Goal: Task Accomplishment & Management: Use online tool/utility

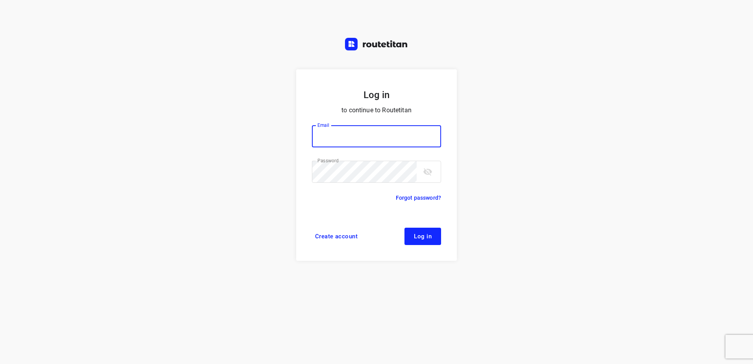
type input "horeca@kaddour.nl"
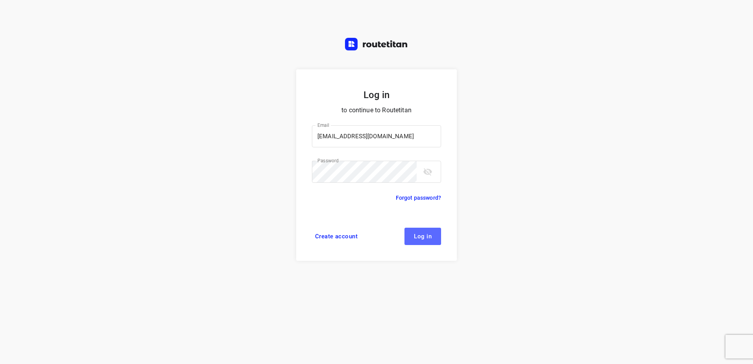
click at [425, 237] on span "Log in" at bounding box center [423, 236] width 18 height 6
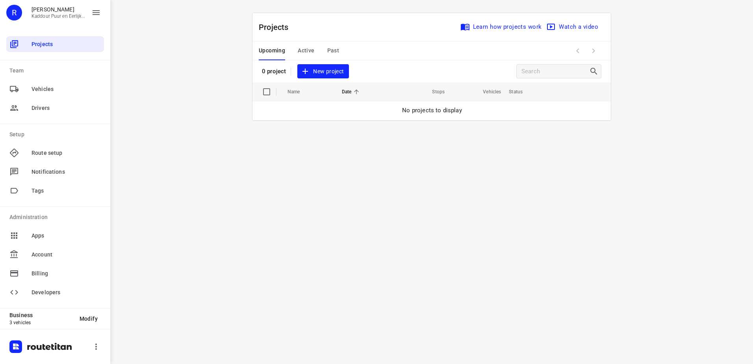
click at [330, 74] on span "New project" at bounding box center [323, 72] width 42 height 10
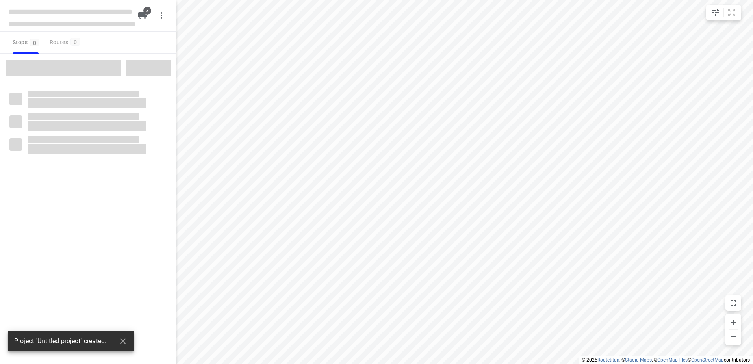
type input "distance"
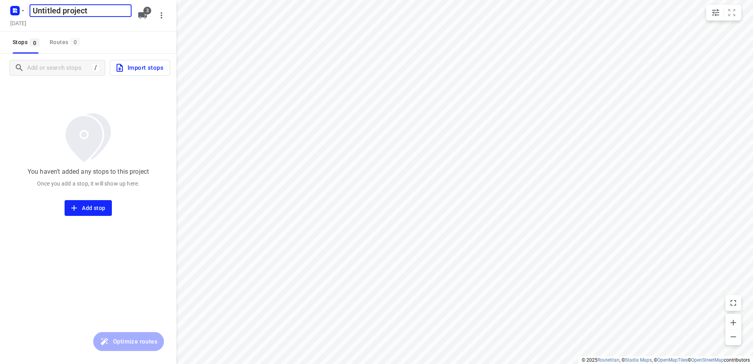
type input "A"
type input "Anis 11-08"
click at [144, 12] on span "3" at bounding box center [147, 11] width 8 height 8
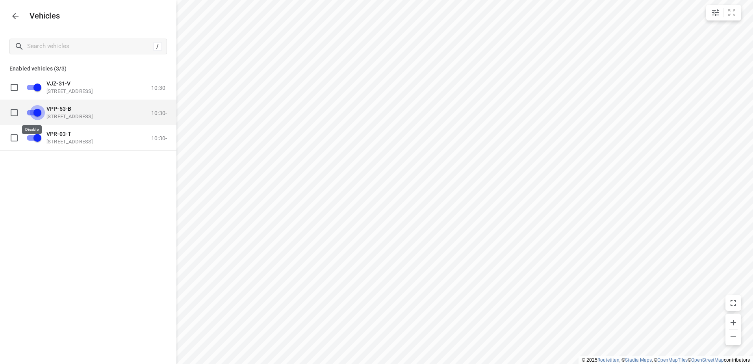
click at [33, 108] on input "grid" at bounding box center [37, 112] width 45 height 15
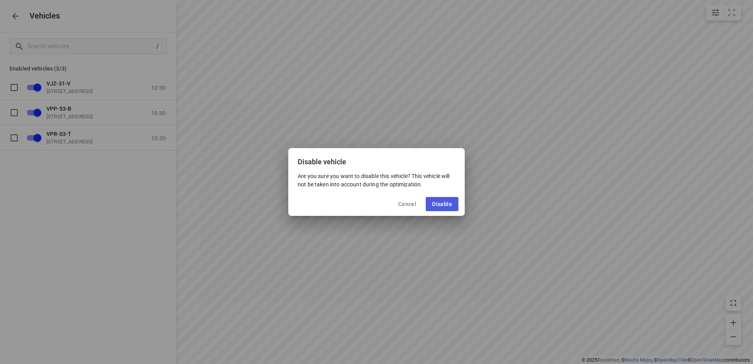
click at [442, 201] on span "Disable" at bounding box center [442, 204] width 20 height 6
checkbox input "false"
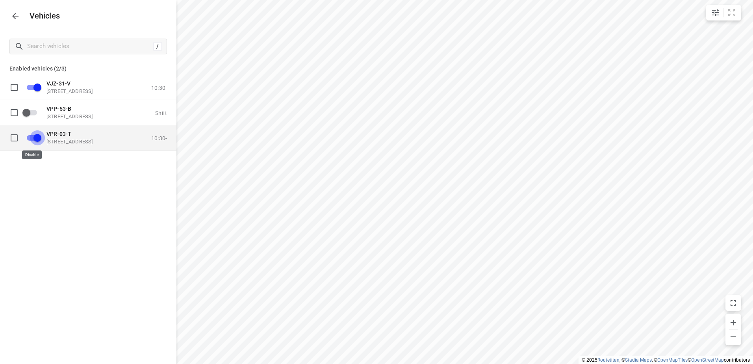
click at [41, 137] on input "grid" at bounding box center [37, 137] width 45 height 15
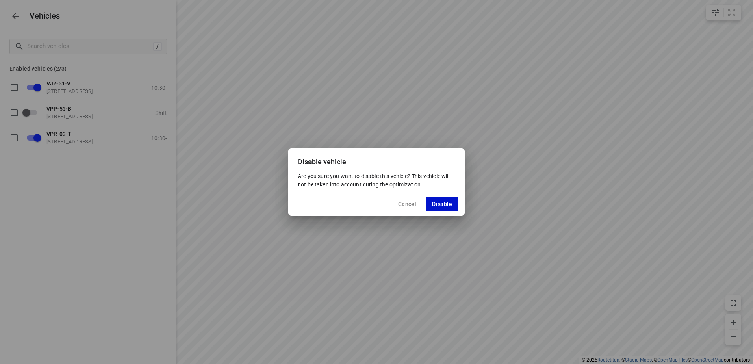
click at [444, 197] on button "Disable" at bounding box center [442, 204] width 33 height 14
checkbox input "false"
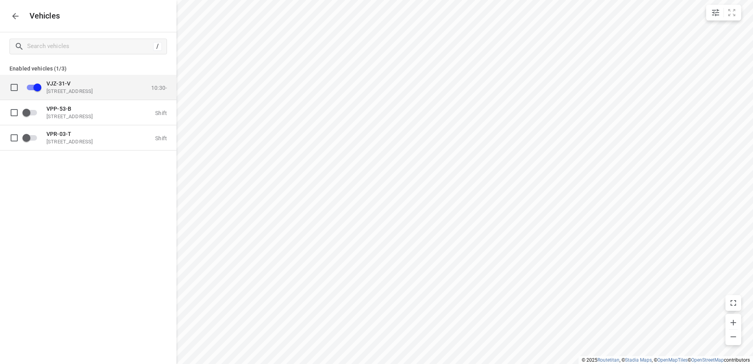
click at [67, 85] on span "VJZ-31-V" at bounding box center [58, 83] width 24 height 6
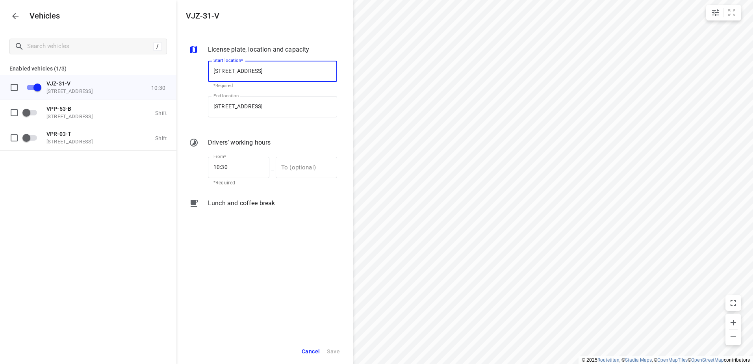
click at [248, 200] on p "Lunch and coffee break" at bounding box center [241, 202] width 67 height 9
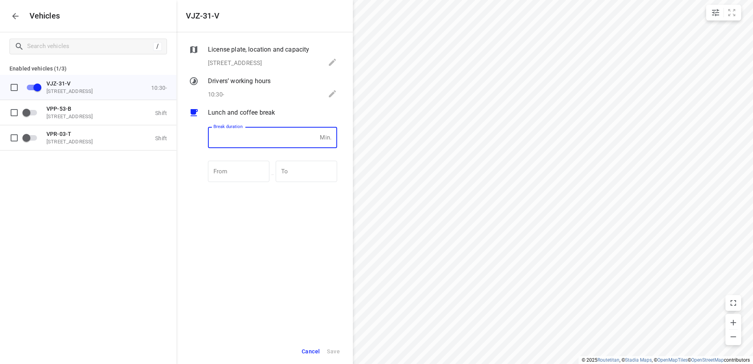
click at [242, 142] on input "number" at bounding box center [262, 137] width 109 height 21
type input "30"
click at [333, 350] on span "Save" at bounding box center [333, 351] width 13 height 10
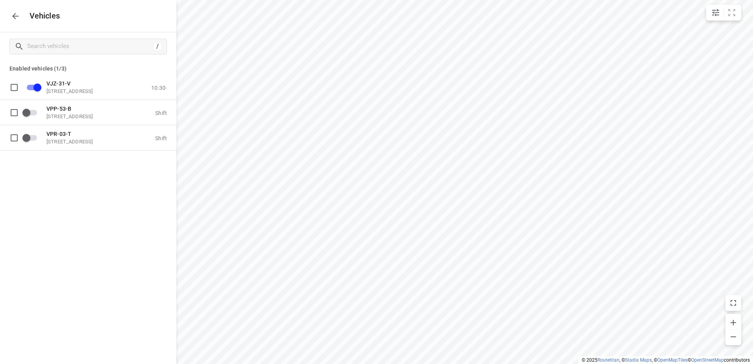
click at [16, 17] on icon "button" at bounding box center [15, 15] width 9 height 9
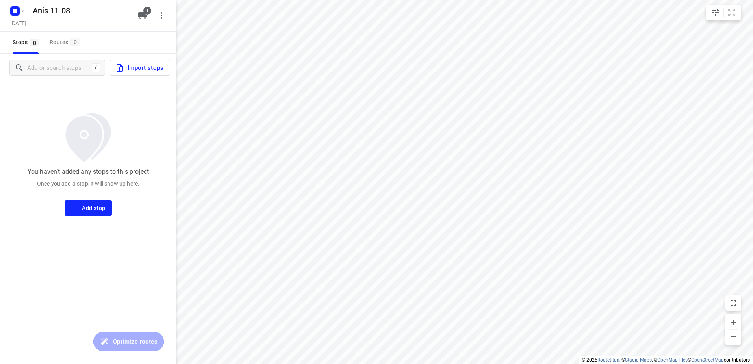
click at [147, 67] on span "Import stops" at bounding box center [139, 68] width 48 height 10
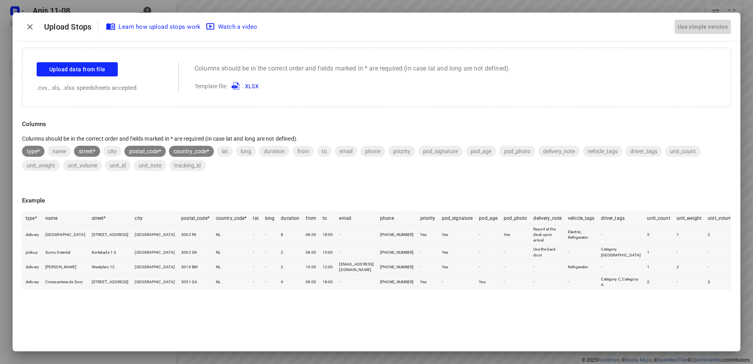
click at [707, 26] on div "Use simple version" at bounding box center [702, 26] width 53 height 13
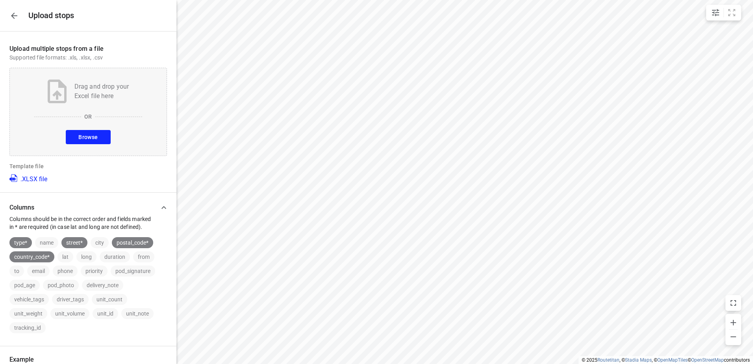
click at [97, 133] on button "Browse" at bounding box center [88, 137] width 44 height 14
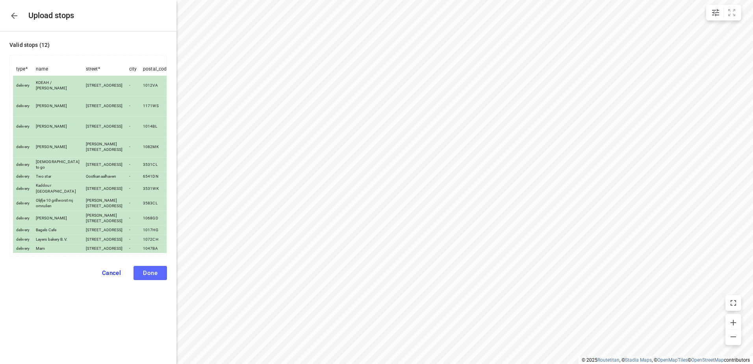
click at [148, 276] on span "Done" at bounding box center [150, 272] width 15 height 7
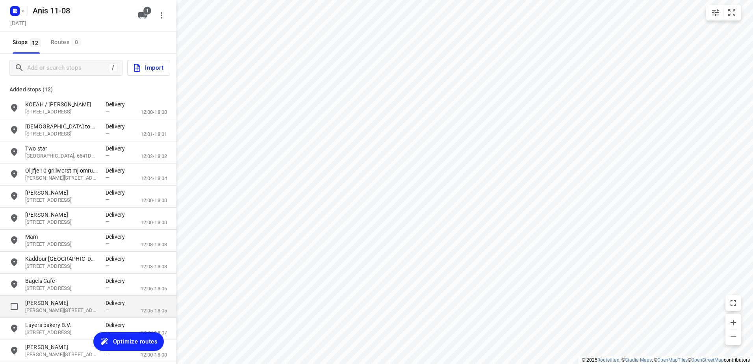
click at [61, 301] on p "[PERSON_NAME]" at bounding box center [61, 303] width 72 height 8
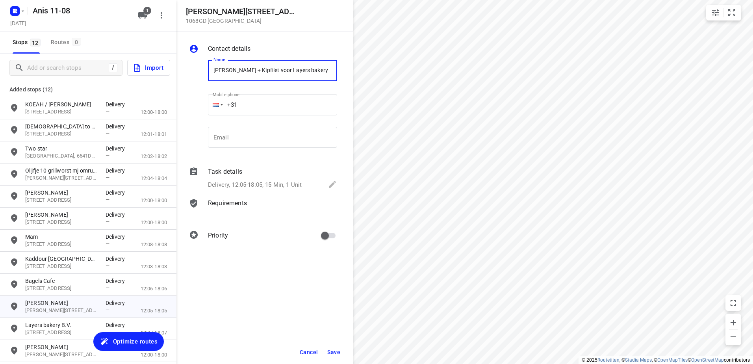
type input "[PERSON_NAME] + Kipfilet voor Layers bakery"
click at [337, 350] on span "Save" at bounding box center [333, 352] width 13 height 6
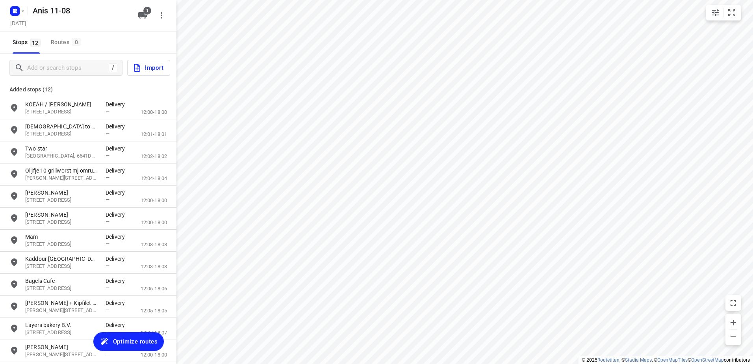
click at [135, 339] on span "Optimize routes" at bounding box center [135, 341] width 44 height 10
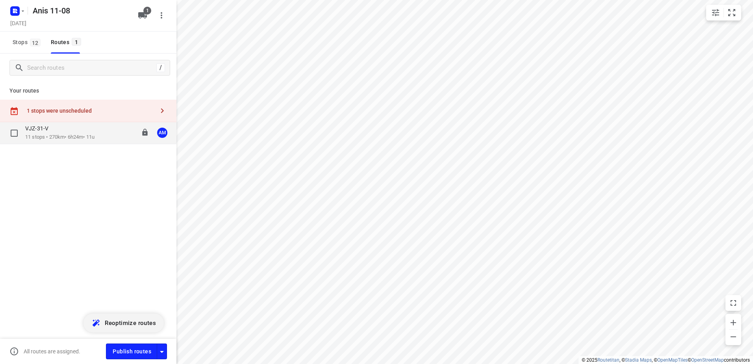
click at [63, 138] on p "11 stops • 270km • 6h24m • 11u" at bounding box center [59, 136] width 69 height 7
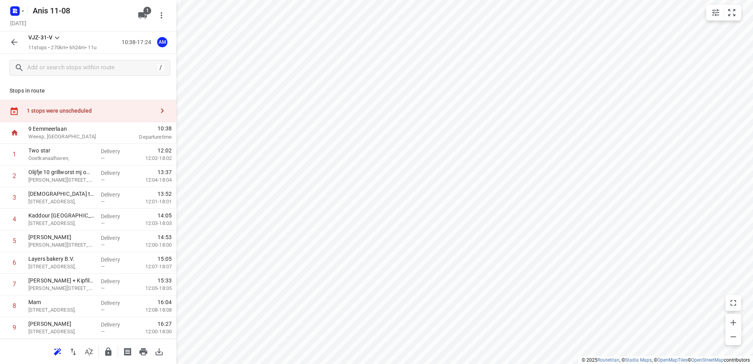
click at [161, 110] on icon "button" at bounding box center [162, 110] width 3 height 5
click at [129, 111] on div "1 stops were unscheduled" at bounding box center [91, 110] width 128 height 6
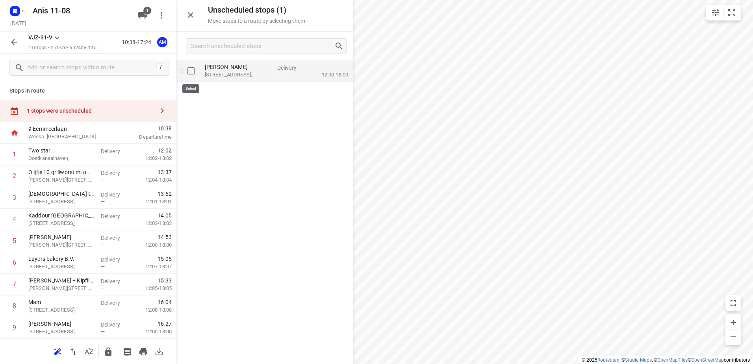
click at [195, 74] on input "grid" at bounding box center [191, 71] width 16 height 16
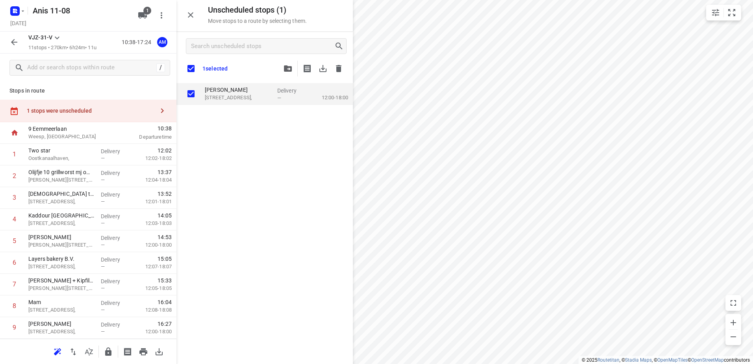
checkbox input "true"
click at [193, 66] on input "checkbox" at bounding box center [191, 68] width 17 height 17
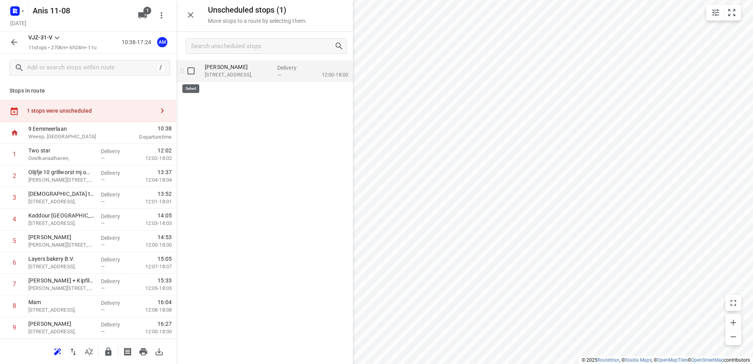
click at [192, 73] on input "grid" at bounding box center [191, 71] width 16 height 16
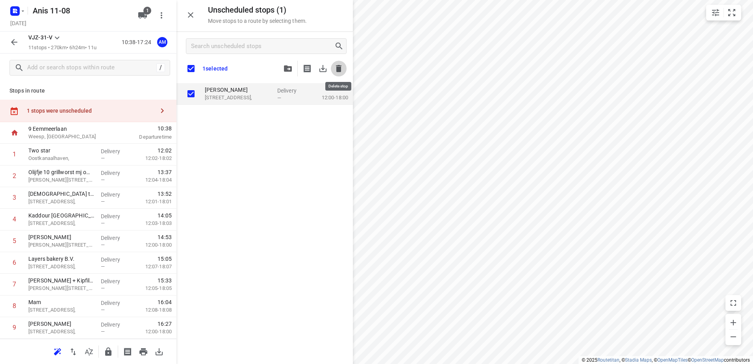
click at [343, 66] on icon "button" at bounding box center [338, 68] width 9 height 9
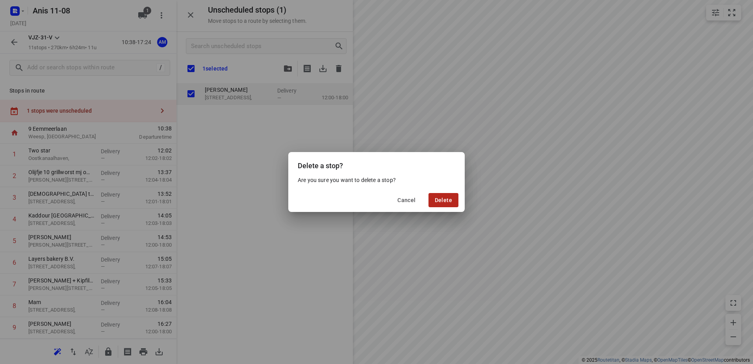
click at [442, 199] on span "Delete" at bounding box center [443, 200] width 17 height 6
checkbox input "true"
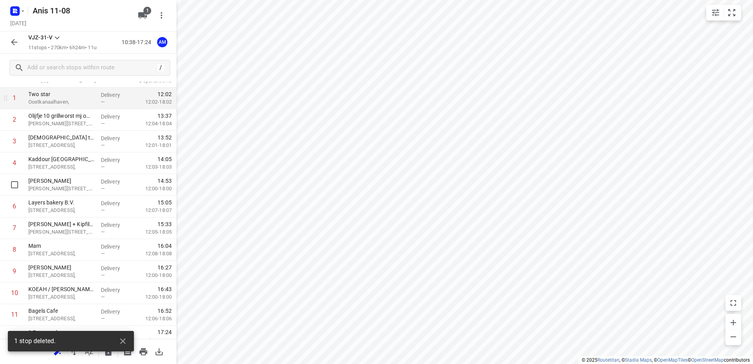
scroll to position [39, 0]
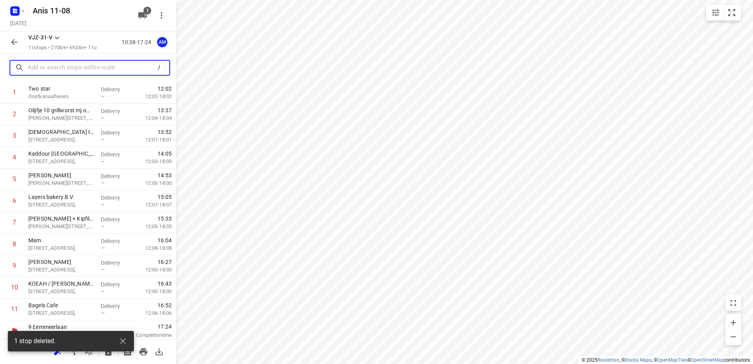
click at [68, 68] on input "text" at bounding box center [91, 68] width 126 height 12
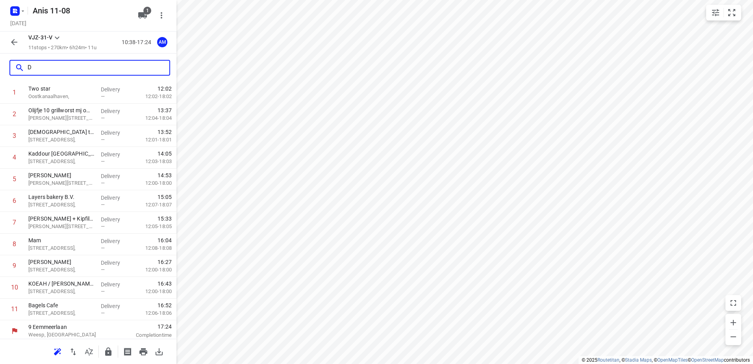
scroll to position [0, 0]
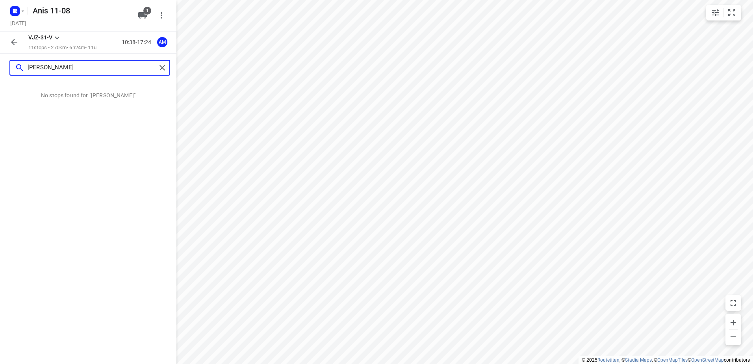
drag, startPoint x: 70, startPoint y: 65, endPoint x: 0, endPoint y: 65, distance: 70.1
click at [0, 65] on html "i © 2025 Routetitan , © Stadia Maps , © OpenMapTiles © OpenStreetMap contributo…" at bounding box center [376, 182] width 753 height 364
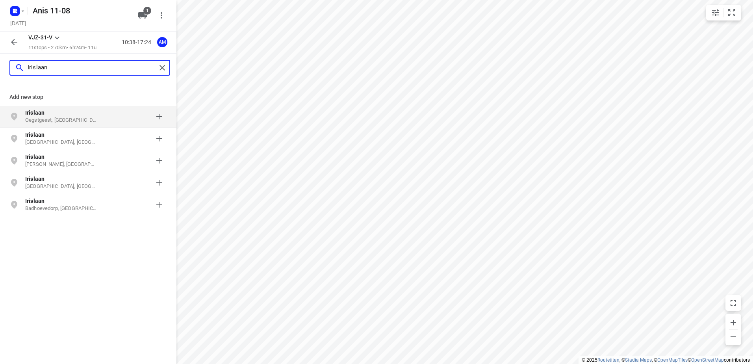
click at [0, 67] on html "i © 2025 Routetitan , © Stadia Maps , © OpenMapTiles © OpenStreetMap contributo…" at bounding box center [376, 182] width 753 height 364
paste input "[STREET_ADDRESS] 1171WS"
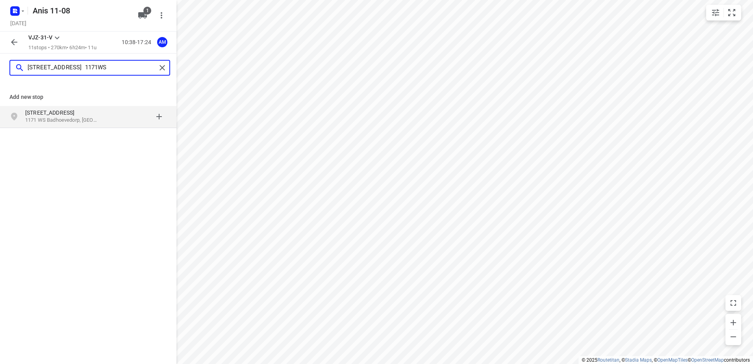
type input "[STREET_ADDRESS] 1171WS"
click at [65, 116] on p "[STREET_ADDRESS]" at bounding box center [61, 113] width 72 height 8
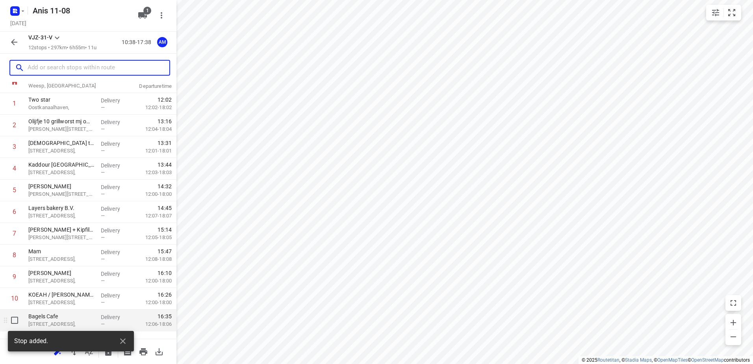
scroll to position [64, 0]
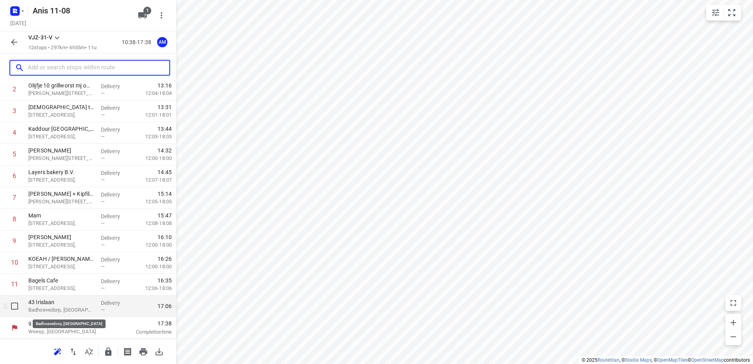
click at [59, 309] on p "Badhoevedorp, [GEOGRAPHIC_DATA]" at bounding box center [61, 310] width 66 height 8
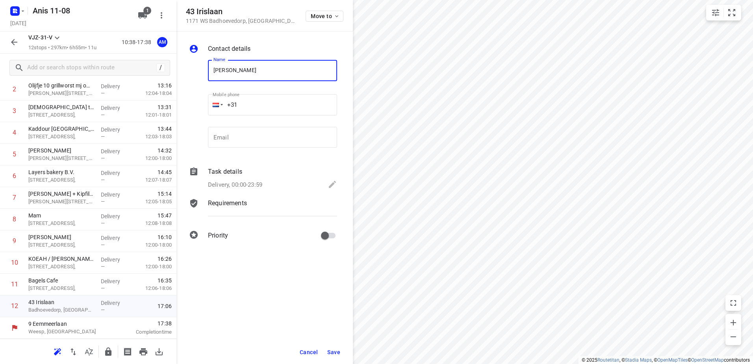
type input "[PERSON_NAME]"
click at [261, 105] on input "+31" at bounding box center [272, 104] width 129 height 21
type input "[PHONE_NUMBER]"
click at [330, 180] on icon at bounding box center [332, 184] width 9 height 9
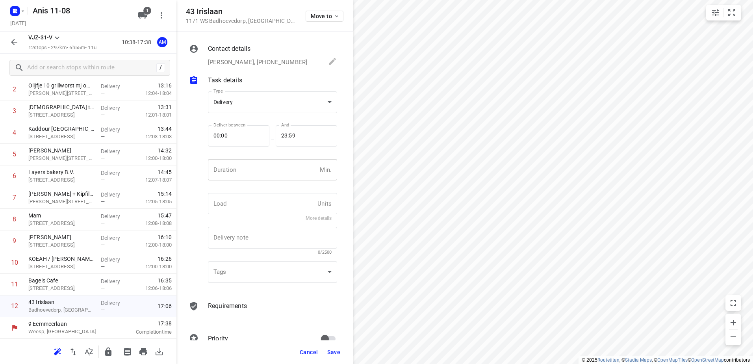
click at [250, 170] on input "number" at bounding box center [262, 169] width 109 height 21
type input "5"
click at [331, 353] on span "Save" at bounding box center [333, 352] width 13 height 6
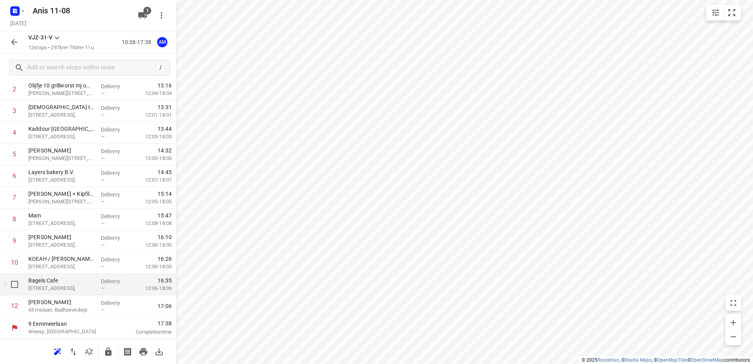
scroll to position [0, 0]
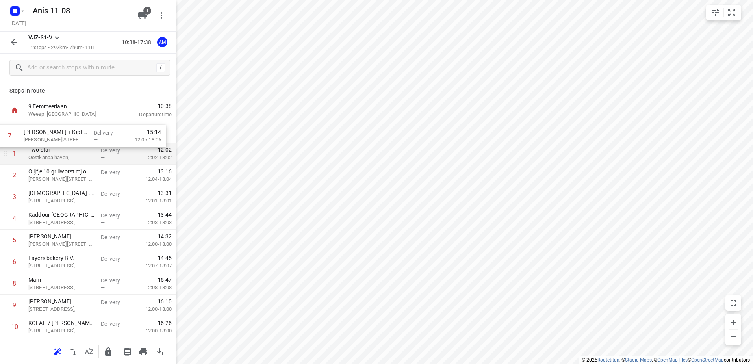
drag, startPoint x: 59, startPoint y: 266, endPoint x: 63, endPoint y: 146, distance: 120.5
click at [55, 138] on div "1 Two star Oostkanaalhaven, Delivery — 12:02 12:02-18:02 2 Olijfje 10 grillwors…" at bounding box center [88, 251] width 176 height 260
drag, startPoint x: 57, startPoint y: 311, endPoint x: 63, endPoint y: 137, distance: 174.1
click at [63, 137] on div "1 [PERSON_NAME] + Kipfilet voor Layers bakery [STREET_ADDRESS], Delivery — 11:0…" at bounding box center [88, 251] width 176 height 260
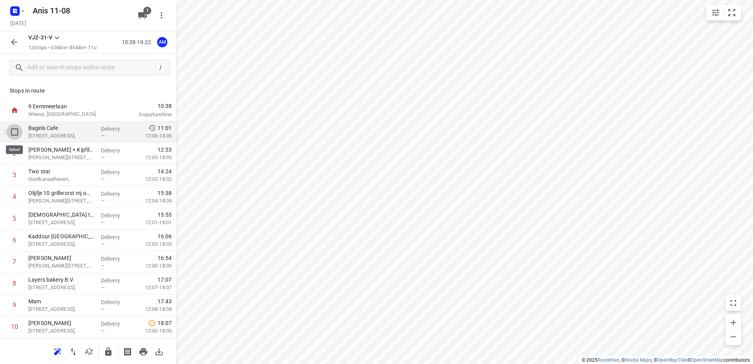
click at [15, 133] on input "checkbox" at bounding box center [15, 132] width 16 height 16
checkbox input "true"
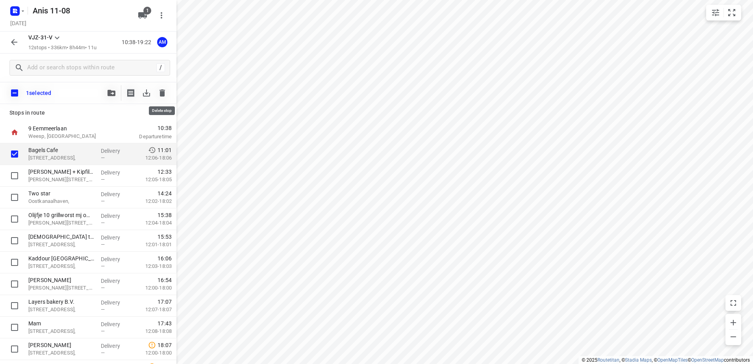
click at [163, 92] on icon "button" at bounding box center [162, 92] width 6 height 7
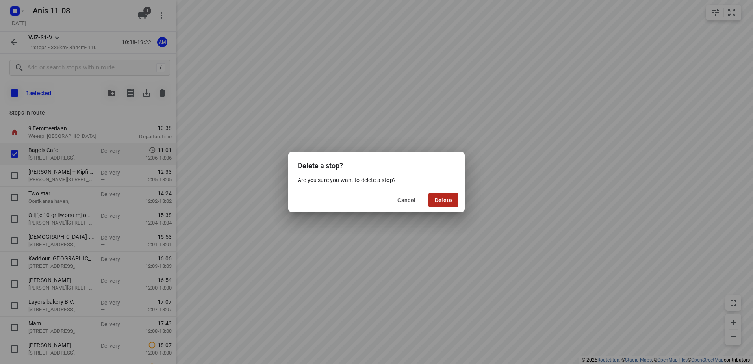
click at [444, 198] on span "Delete" at bounding box center [443, 200] width 17 height 6
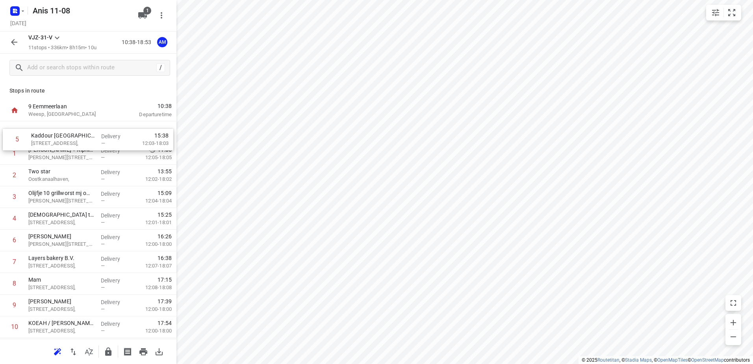
drag, startPoint x: 57, startPoint y: 223, endPoint x: 60, endPoint y: 141, distance: 82.3
click at [60, 141] on div "1 [PERSON_NAME] + Kipfilet voor Layers bakery [STREET_ADDRESS], Delivery — 11:0…" at bounding box center [88, 240] width 176 height 238
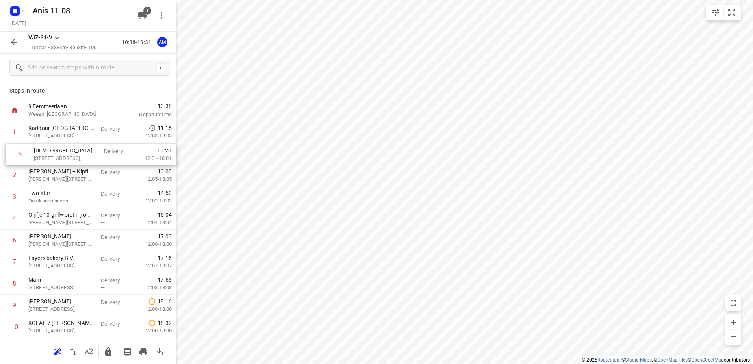
drag, startPoint x: 59, startPoint y: 222, endPoint x: 65, endPoint y: 155, distance: 67.5
click at [65, 155] on div "1 Kaddour Utrecht [STREET_ADDRESS], Delivery — 11:15 12:03-18:03 2 [PERSON_NAME…" at bounding box center [88, 240] width 176 height 238
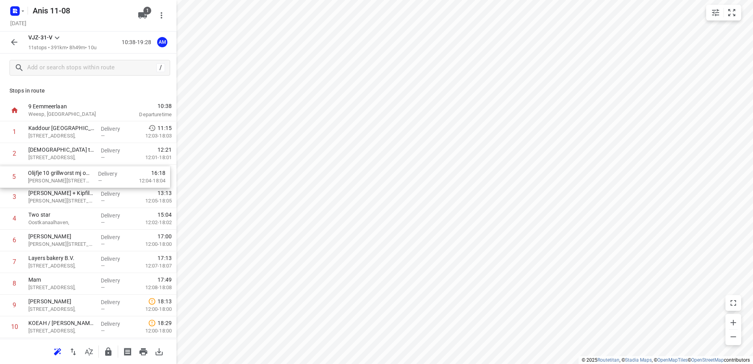
drag, startPoint x: 72, startPoint y: 224, endPoint x: 75, endPoint y: 182, distance: 42.2
click at [71, 180] on div "1 Kaddour Utrecht [STREET_ADDRESS], Delivery — 11:15 12:03-18:03 2 Halal to [GE…" at bounding box center [88, 240] width 176 height 238
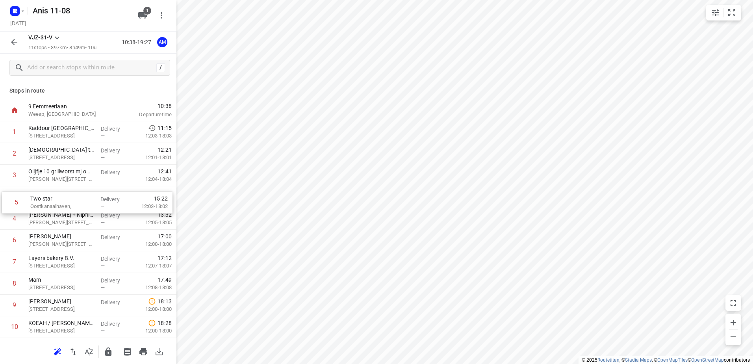
drag, startPoint x: 54, startPoint y: 223, endPoint x: 56, endPoint y: 200, distance: 23.0
click at [56, 200] on div "1 Kaddour Utrecht [STREET_ADDRESS], Delivery — 11:15 12:03-18:03 2 Halal to [GE…" at bounding box center [88, 240] width 176 height 238
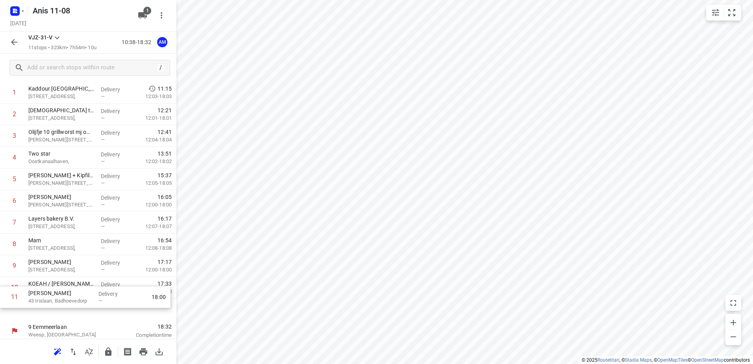
scroll to position [43, 0]
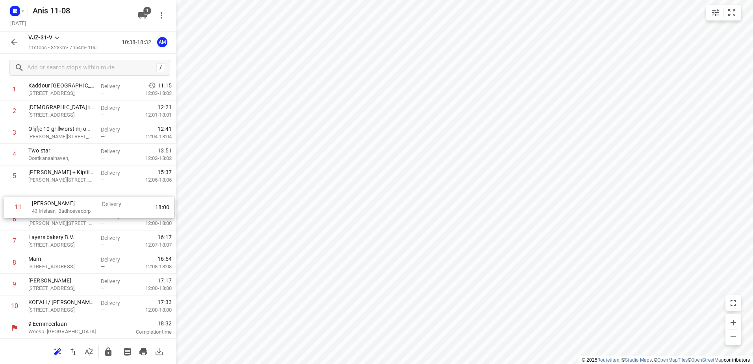
drag, startPoint x: 59, startPoint y: 306, endPoint x: 63, endPoint y: 202, distance: 104.0
click at [63, 202] on div "1 Kaddour Utrecht [STREET_ADDRESS], Delivery — 11:15 12:03-18:03 2 Halal to [GE…" at bounding box center [88, 198] width 176 height 238
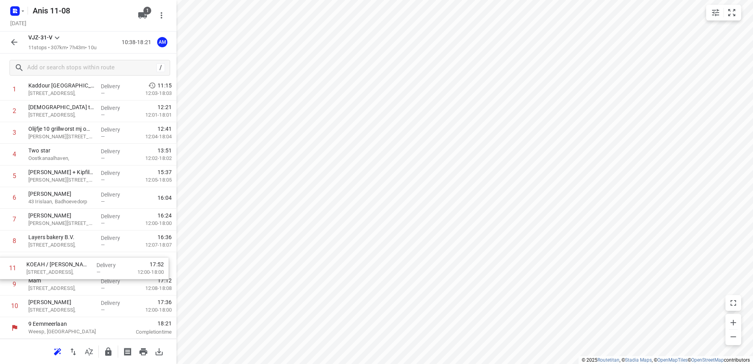
drag, startPoint x: 56, startPoint y: 309, endPoint x: 54, endPoint y: 268, distance: 41.0
click at [54, 268] on div "1 Kaddour Utrecht [STREET_ADDRESS], Delivery — 11:15 12:03-18:03 2 Halal to [GE…" at bounding box center [88, 198] width 176 height 238
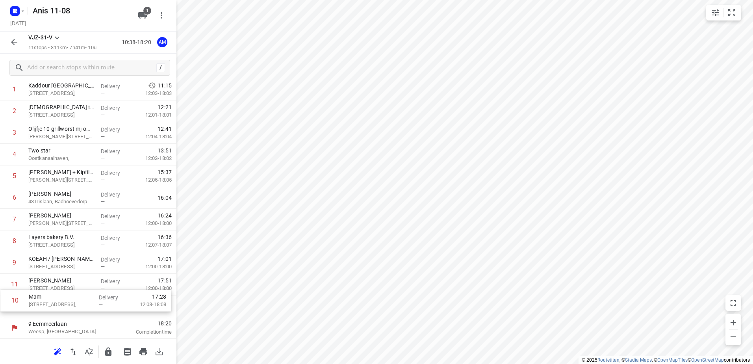
drag, startPoint x: 37, startPoint y: 284, endPoint x: 38, endPoint y: 303, distance: 18.9
click at [38, 303] on div "1 Kaddour Utrecht [STREET_ADDRESS], Delivery — 11:15 12:03-18:03 2 Halal to [GE…" at bounding box center [88, 198] width 176 height 238
click at [20, 12] on icon "button" at bounding box center [23, 11] width 6 height 6
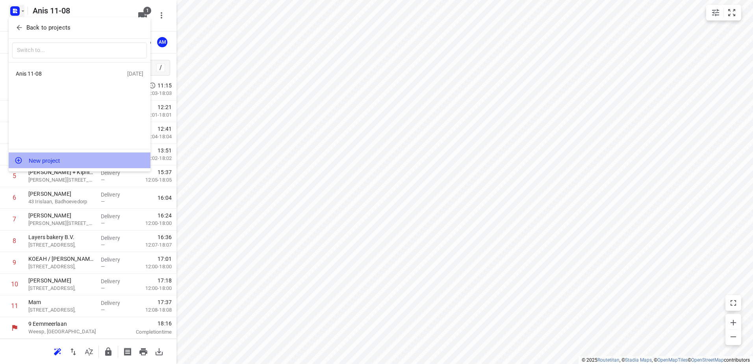
click at [47, 159] on button "New project" at bounding box center [80, 160] width 142 height 16
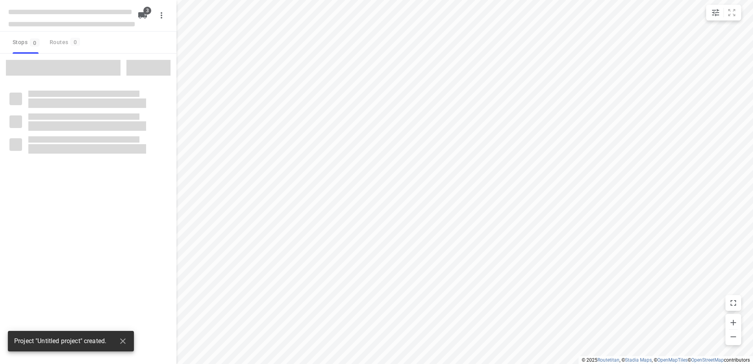
type input "distance"
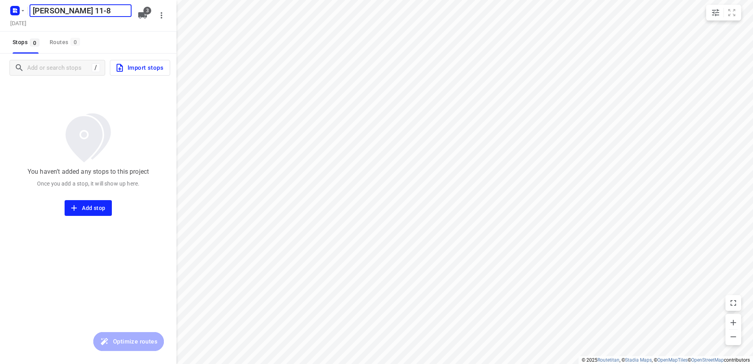
type input "[PERSON_NAME] 11-8"
click at [141, 15] on icon "button" at bounding box center [142, 15] width 9 height 6
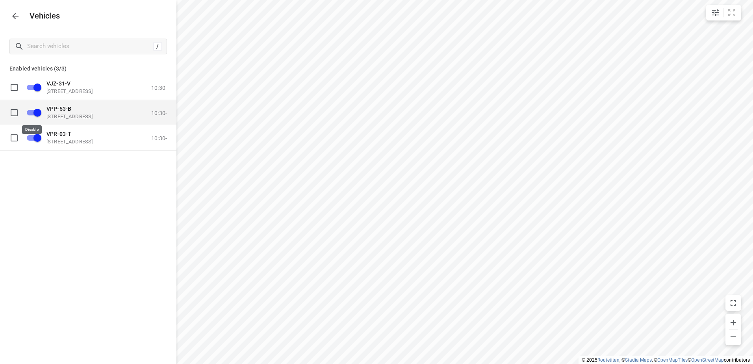
click at [33, 113] on input "grid" at bounding box center [37, 112] width 45 height 15
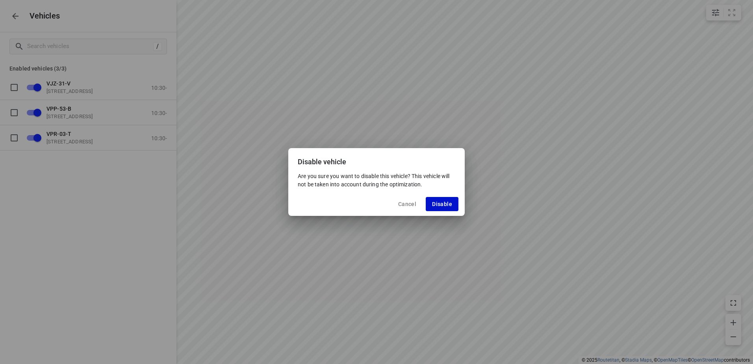
click at [433, 200] on button "Disable" at bounding box center [442, 204] width 33 height 14
checkbox input "false"
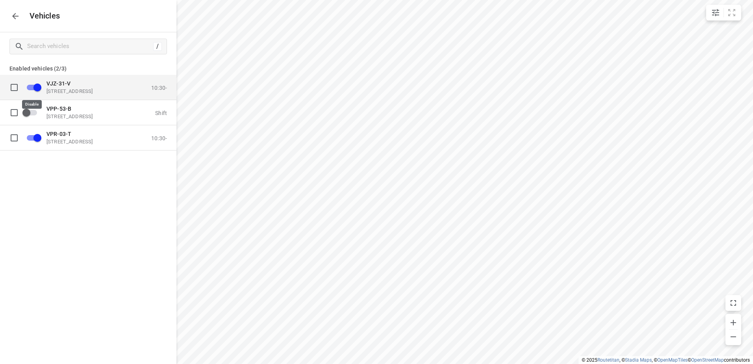
click at [38, 87] on input "grid" at bounding box center [37, 87] width 45 height 15
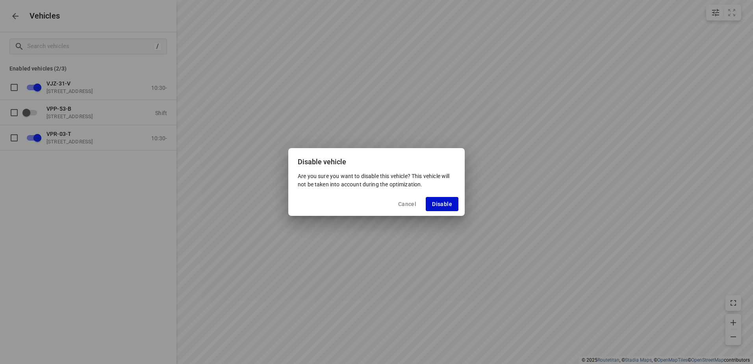
click at [440, 204] on span "Disable" at bounding box center [442, 204] width 20 height 6
checkbox input "false"
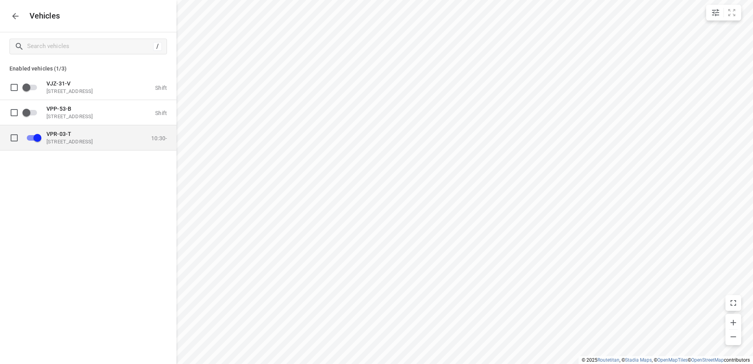
click at [65, 141] on p "[STREET_ADDRESS]" at bounding box center [85, 141] width 79 height 6
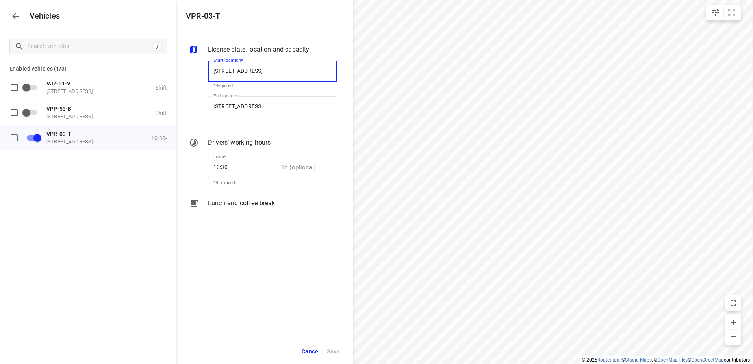
click at [225, 202] on p "Lunch and coffee break" at bounding box center [241, 202] width 67 height 9
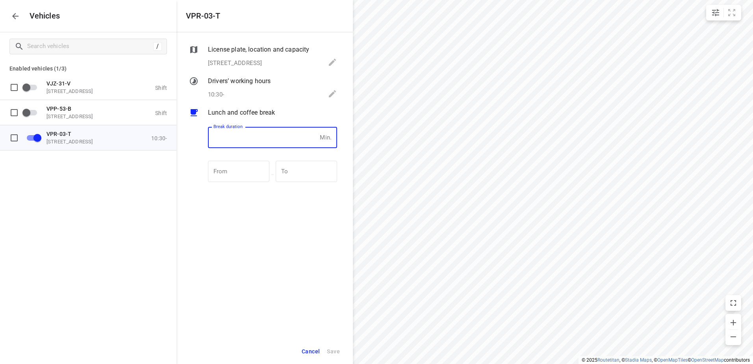
click at [267, 141] on input "number" at bounding box center [262, 137] width 109 height 21
type input "30"
click at [336, 352] on span "Save" at bounding box center [333, 351] width 13 height 10
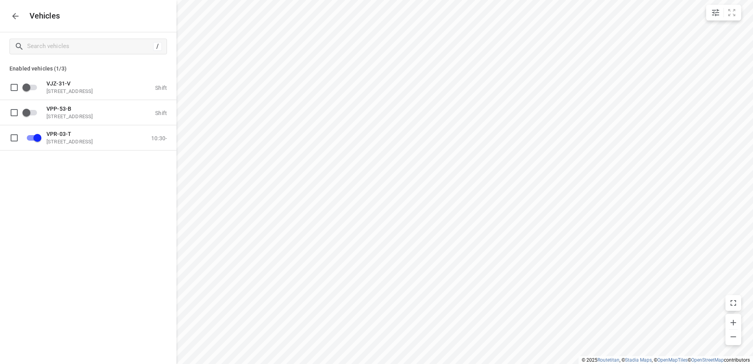
click at [13, 20] on icon "button" at bounding box center [15, 15] width 9 height 9
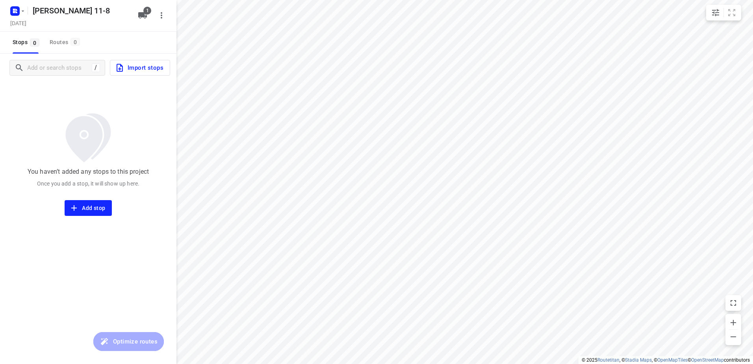
click at [146, 67] on span "Import stops" at bounding box center [139, 68] width 48 height 10
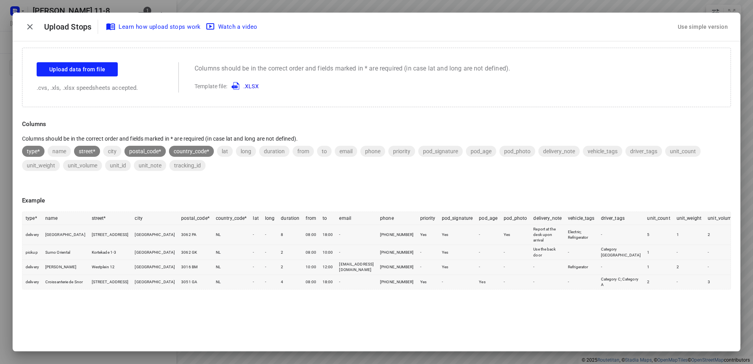
click at [702, 26] on div "Use simple version" at bounding box center [702, 26] width 53 height 13
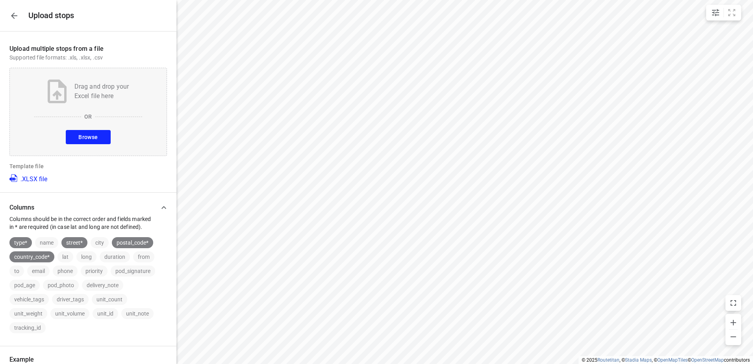
click at [91, 134] on span "Browse" at bounding box center [87, 137] width 19 height 10
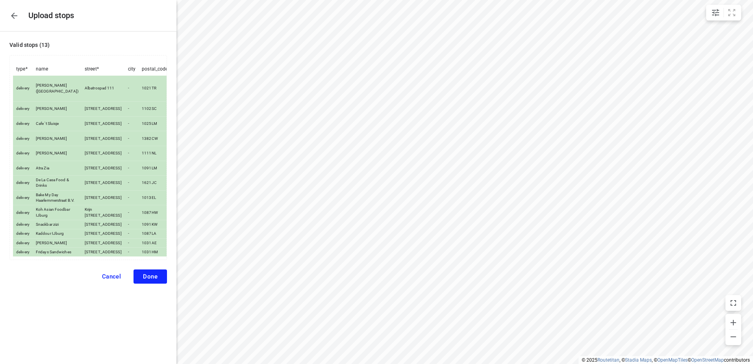
click at [158, 283] on button "Done" at bounding box center [149, 276] width 33 height 14
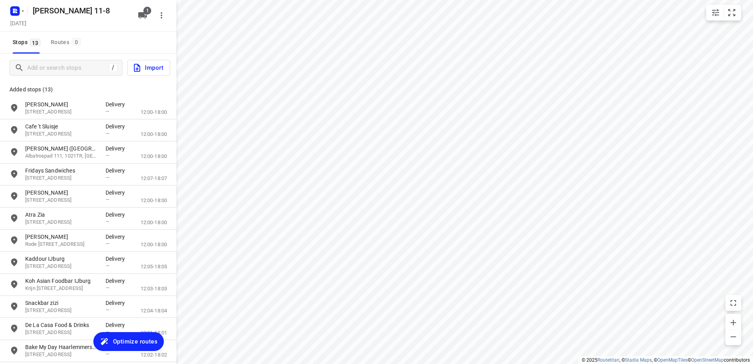
click at [132, 340] on span "Optimize routes" at bounding box center [135, 341] width 44 height 10
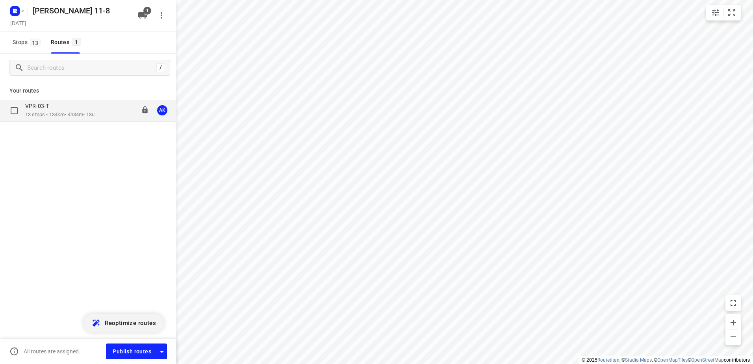
click at [64, 113] on p "13 stops • 134km • 4h34m • 13u" at bounding box center [59, 114] width 69 height 7
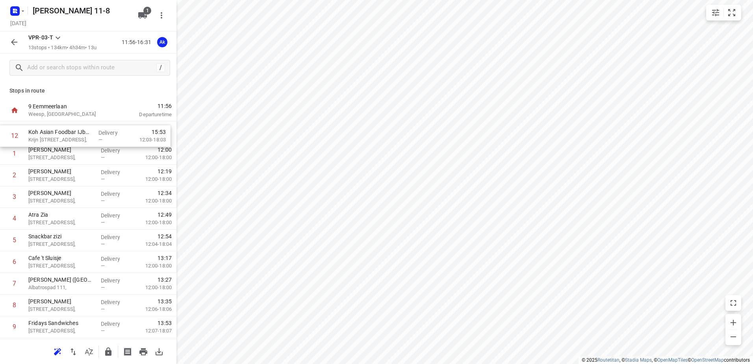
drag, startPoint x: 66, startPoint y: 286, endPoint x: 67, endPoint y: 135, distance: 151.6
click at [66, 132] on div "1 [PERSON_NAME] 4, Delivery — 12:00 12:00-18:00 2 Chaima Mazouz [STREET_ADDRESS…" at bounding box center [88, 261] width 176 height 281
drag, startPoint x: 59, startPoint y: 310, endPoint x: 61, endPoint y: 139, distance: 170.9
click at [61, 139] on div "1 Koh Asian Foodbar IJburg [PERSON_NAME][STREET_ADDRESS], Delivery — 12:09 12:0…" at bounding box center [88, 261] width 176 height 281
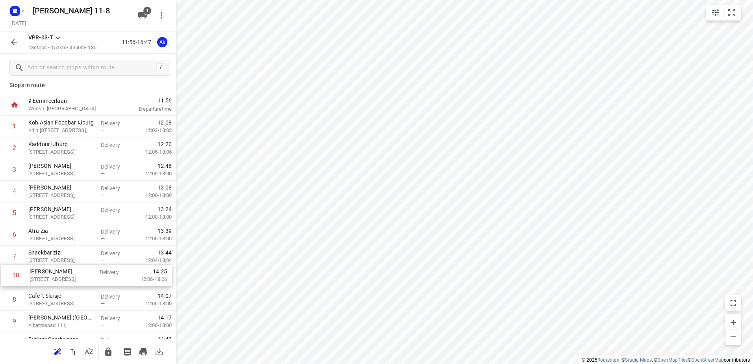
scroll to position [7, 0]
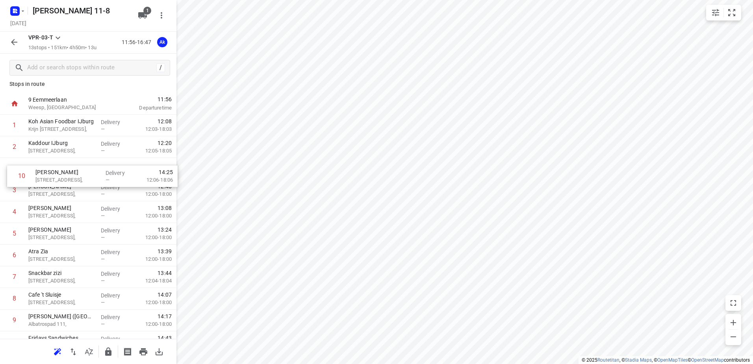
drag, startPoint x: 54, startPoint y: 331, endPoint x: 61, endPoint y: 178, distance: 153.3
click at [61, 178] on div "1 Koh Asian Foodbar IJburg [PERSON_NAME][STREET_ADDRESS], Delivery — 12:08 12:0…" at bounding box center [88, 255] width 176 height 281
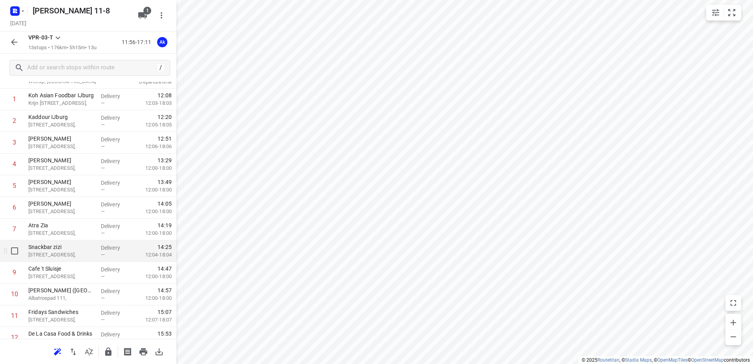
scroll to position [46, 0]
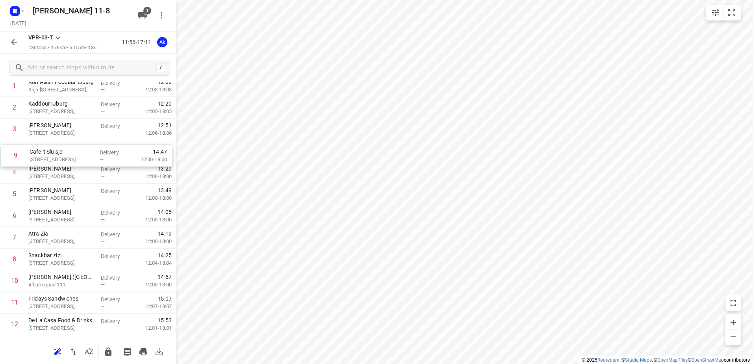
drag, startPoint x: 54, startPoint y: 262, endPoint x: 55, endPoint y: 156, distance: 105.9
click at [55, 156] on div "1 Koh Asian Foodbar IJburg [PERSON_NAME][STREET_ADDRESS], Delivery — 12:08 12:0…" at bounding box center [88, 215] width 176 height 281
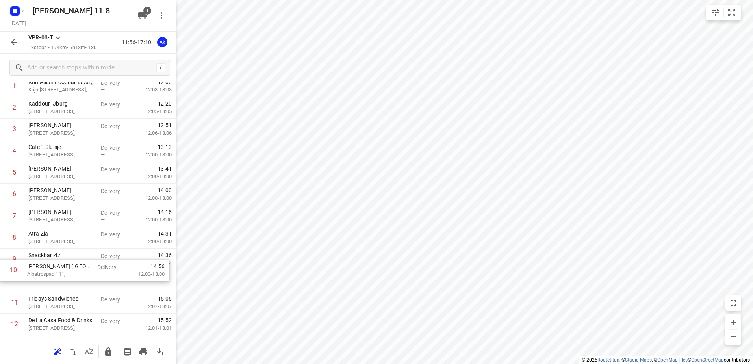
scroll to position [48, 0]
drag, startPoint x: 57, startPoint y: 284, endPoint x: 57, endPoint y: 178, distance: 105.9
click at [57, 178] on div "1 Koh Asian Foodbar IJburg [PERSON_NAME][STREET_ADDRESS], Delivery — 12:08 12:0…" at bounding box center [88, 214] width 176 height 281
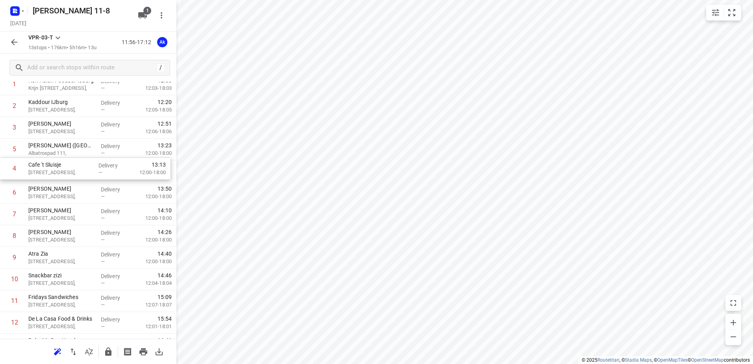
drag, startPoint x: 45, startPoint y: 148, endPoint x: 44, endPoint y: 169, distance: 21.7
click at [44, 169] on div "1 Koh Asian Foodbar IJburg [PERSON_NAME][STREET_ADDRESS], Delivery — 12:08 12:0…" at bounding box center [88, 214] width 176 height 281
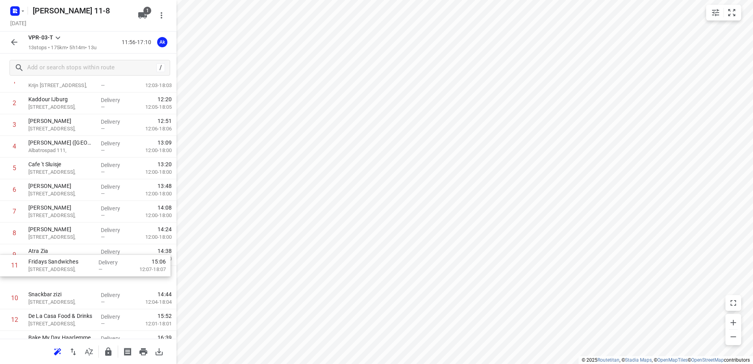
scroll to position [52, 0]
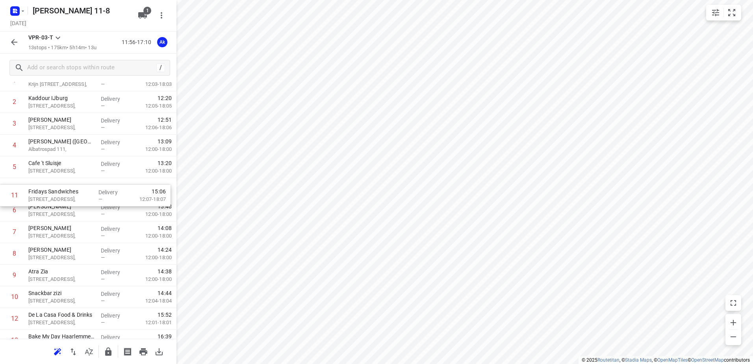
drag, startPoint x: 48, startPoint y: 300, endPoint x: 48, endPoint y: 190, distance: 109.8
click at [48, 190] on div "1 Koh Asian Foodbar IJburg [PERSON_NAME][STREET_ADDRESS], Delivery — 12:08 12:0…" at bounding box center [88, 210] width 176 height 281
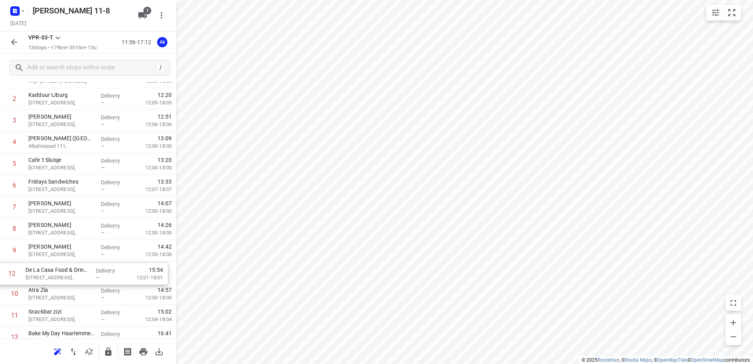
scroll to position [56, 0]
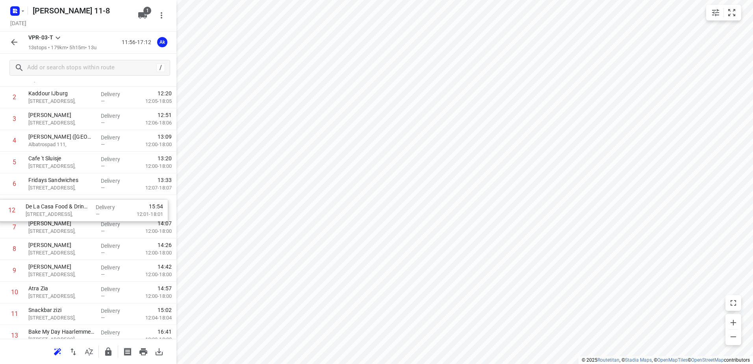
drag, startPoint x: 52, startPoint y: 320, endPoint x: 47, endPoint y: 208, distance: 111.5
click at [47, 208] on div "1 Koh Asian Foodbar IJburg [PERSON_NAME][STREET_ADDRESS], Delivery — 12:08 12:0…" at bounding box center [88, 205] width 176 height 281
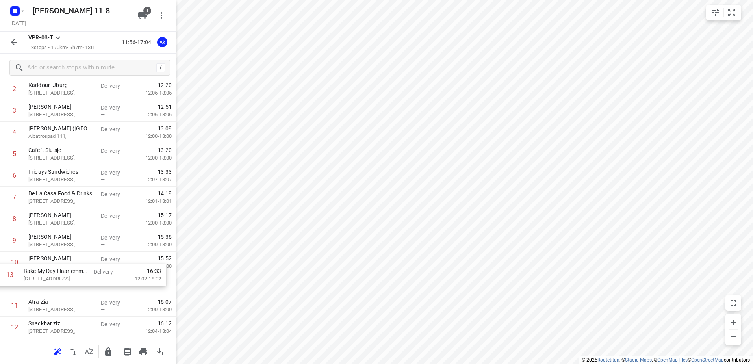
scroll to position [66, 0]
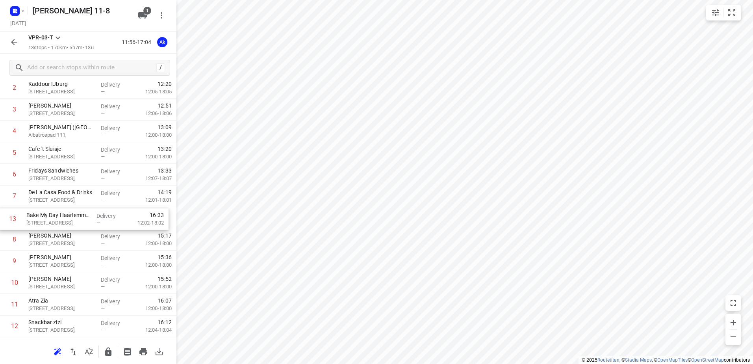
drag, startPoint x: 62, startPoint y: 335, endPoint x: 60, endPoint y: 217, distance: 118.5
click at [60, 217] on div "1 Koh Asian Foodbar IJburg [PERSON_NAME][STREET_ADDRESS], Delivery — 12:08 12:0…" at bounding box center [88, 196] width 176 height 281
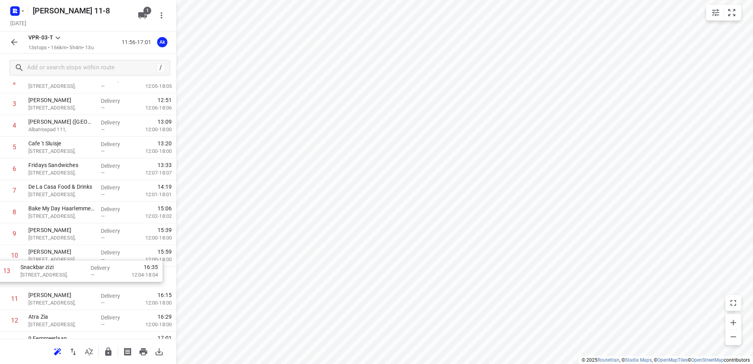
scroll to position [72, 0]
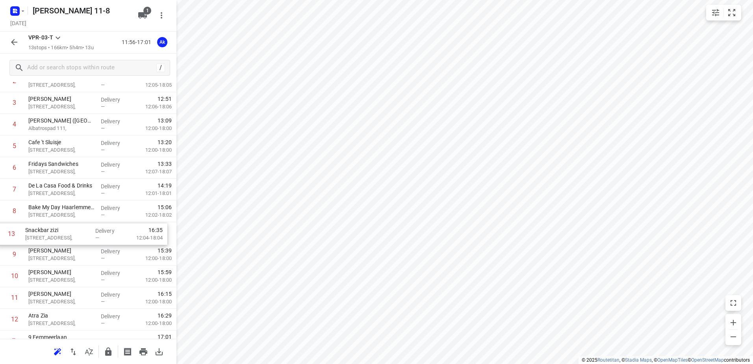
drag, startPoint x: 48, startPoint y: 326, endPoint x: 44, endPoint y: 231, distance: 95.0
click at [44, 231] on div "1 Koh Asian Foodbar IJburg [PERSON_NAME][STREET_ADDRESS], Delivery — 12:08 12:0…" at bounding box center [88, 189] width 176 height 281
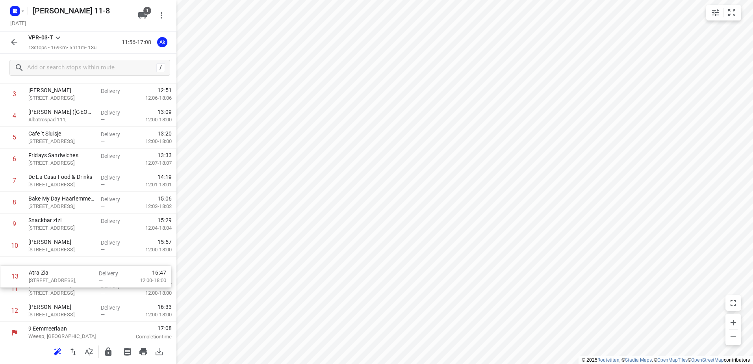
scroll to position [83, 0]
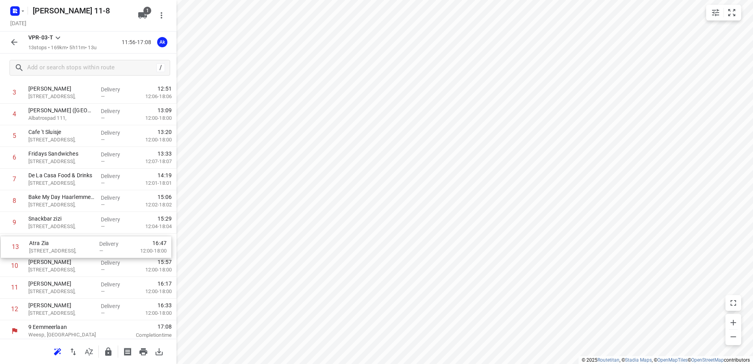
drag, startPoint x: 45, startPoint y: 320, endPoint x: 46, endPoint y: 245, distance: 74.4
click at [46, 245] on div "1 Koh Asian Foodbar IJburg [PERSON_NAME][STREET_ADDRESS], Delivery — 12:08 12:0…" at bounding box center [88, 179] width 176 height 281
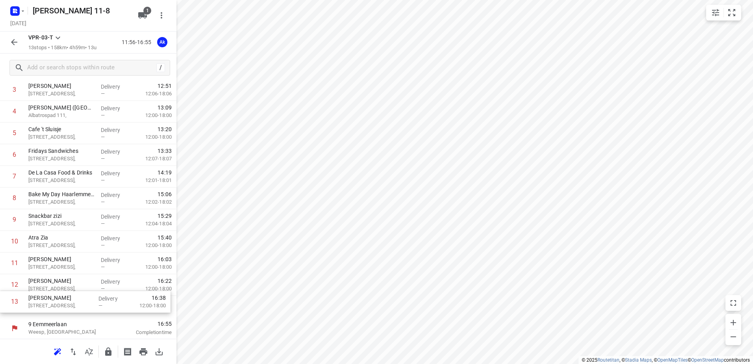
scroll to position [86, 0]
drag, startPoint x: 48, startPoint y: 313, endPoint x: 48, endPoint y: 271, distance: 41.7
click at [48, 271] on div "1 Koh Asian Foodbar IJburg [PERSON_NAME][STREET_ADDRESS], Delivery — 12:08 12:0…" at bounding box center [88, 175] width 176 height 281
drag, startPoint x: 56, startPoint y: 312, endPoint x: 56, endPoint y: 284, distance: 28.0
click at [56, 284] on div "1 Koh Asian Foodbar IJburg [PERSON_NAME][STREET_ADDRESS], Delivery — 12:08 12:0…" at bounding box center [88, 175] width 176 height 281
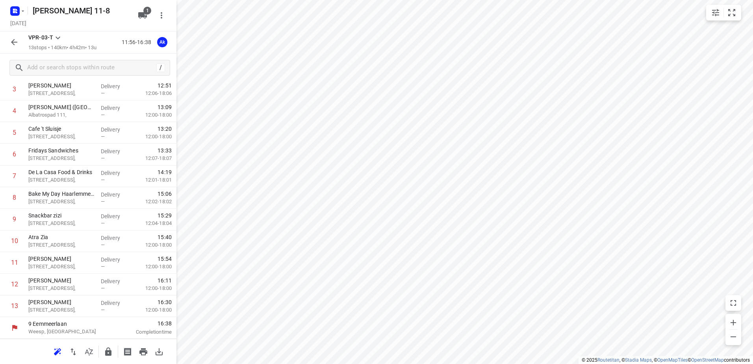
click at [15, 44] on icon "button" at bounding box center [13, 41] width 9 height 9
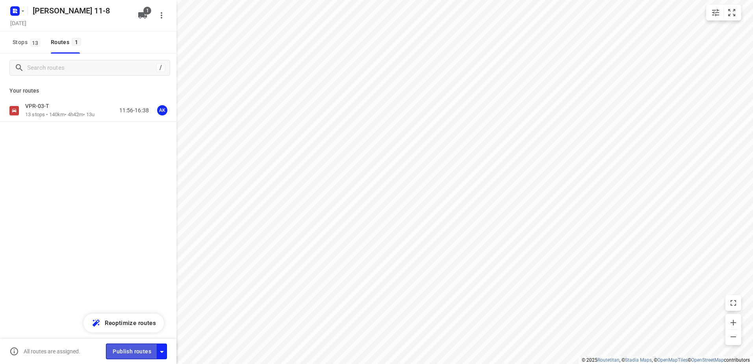
click at [137, 351] on span "Publish routes" at bounding box center [132, 351] width 39 height 10
click at [21, 13] on icon "button" at bounding box center [23, 11] width 6 height 6
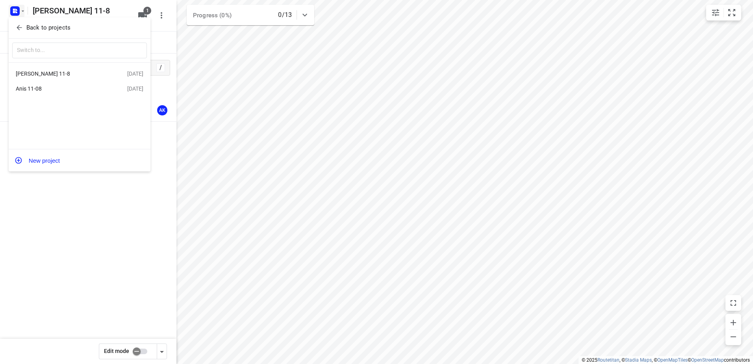
click at [31, 88] on div "Anis 11-08" at bounding box center [61, 88] width 91 height 6
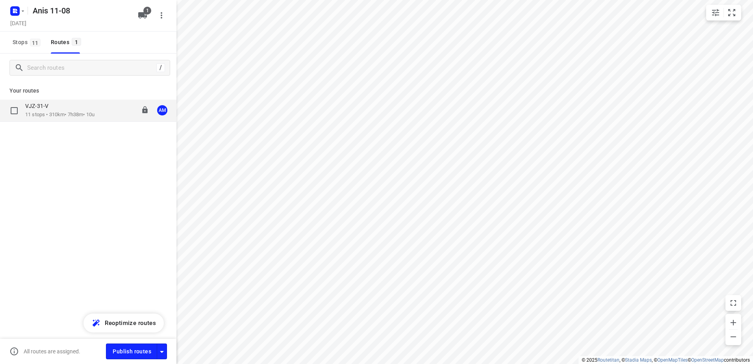
click at [48, 114] on p "11 stops • 310km • 7h38m • 10u" at bounding box center [59, 114] width 69 height 7
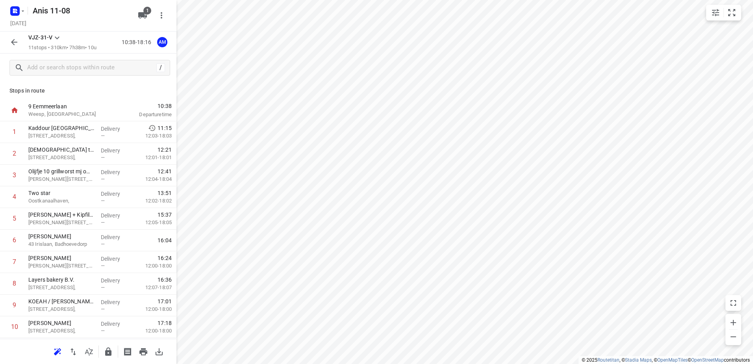
click at [13, 41] on icon "button" at bounding box center [14, 42] width 6 height 6
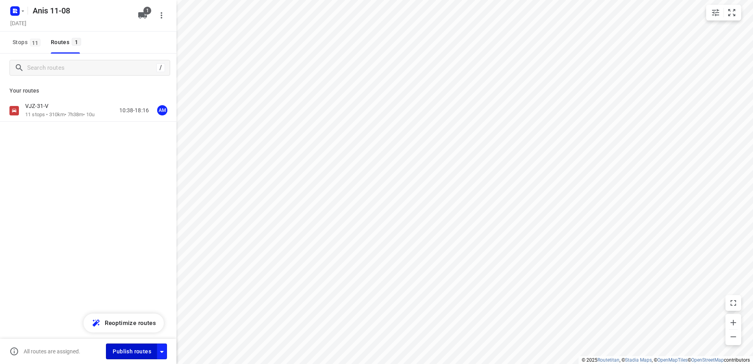
click at [131, 351] on span "Publish routes" at bounding box center [132, 351] width 39 height 10
click at [20, 11] on icon "button" at bounding box center [23, 11] width 6 height 6
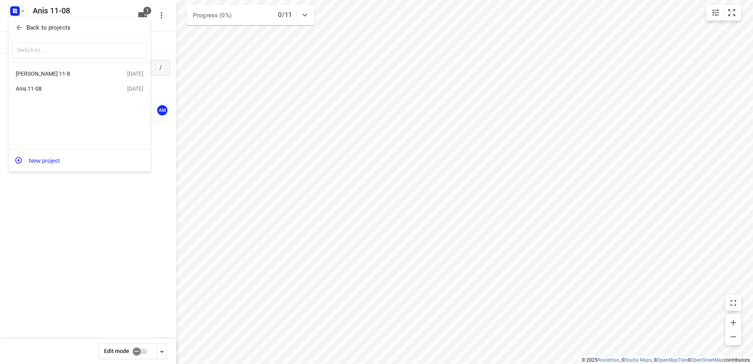
click at [35, 74] on div "[PERSON_NAME] 11-8" at bounding box center [61, 73] width 91 height 6
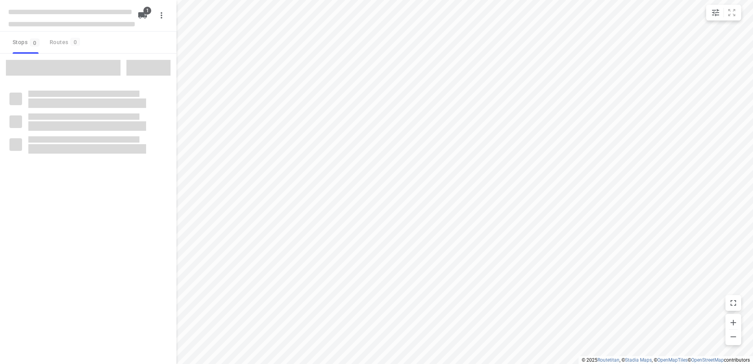
type input "distance"
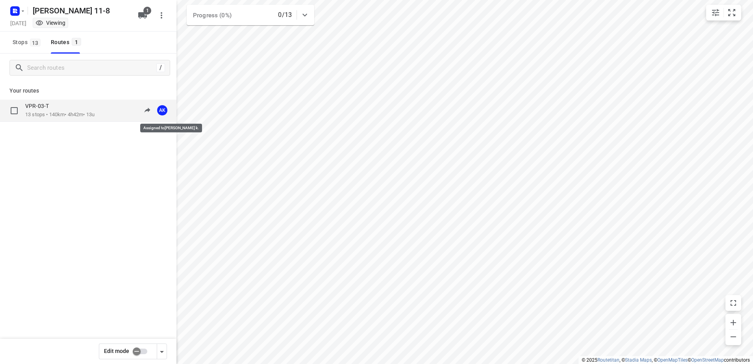
click at [161, 110] on span "AK" at bounding box center [162, 110] width 16 height 16
click at [84, 113] on p "13 stops • 140km • 4h42m • 13u" at bounding box center [59, 114] width 69 height 7
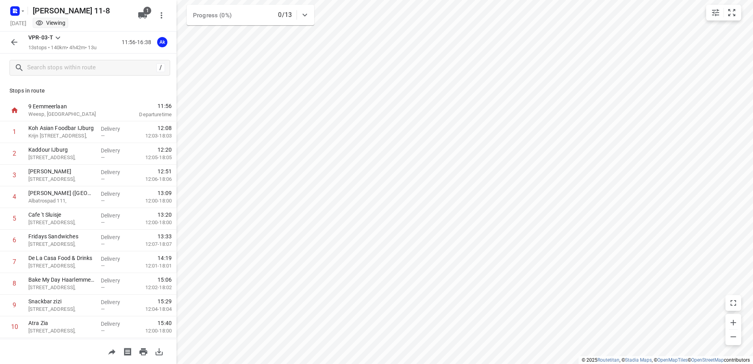
click at [160, 43] on span "Ak" at bounding box center [162, 41] width 16 height 7
click at [9, 43] on icon "button" at bounding box center [13, 41] width 9 height 9
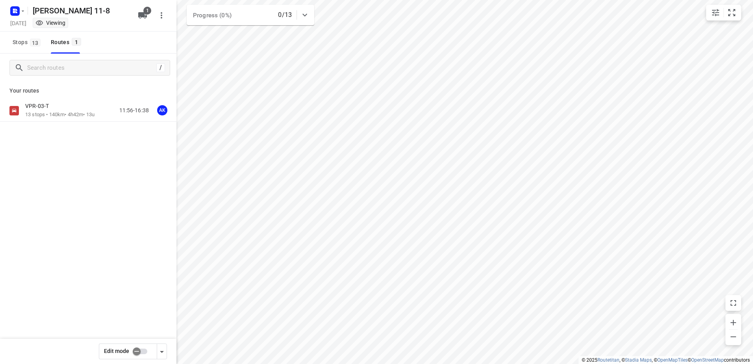
click at [141, 350] on input "checkbox" at bounding box center [136, 351] width 45 height 15
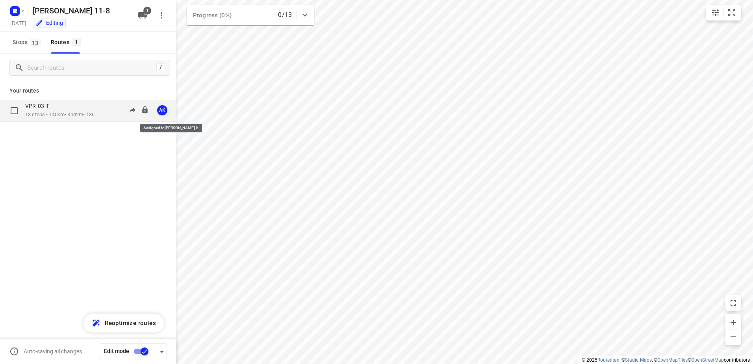
click at [163, 108] on div "AK" at bounding box center [162, 110] width 10 height 10
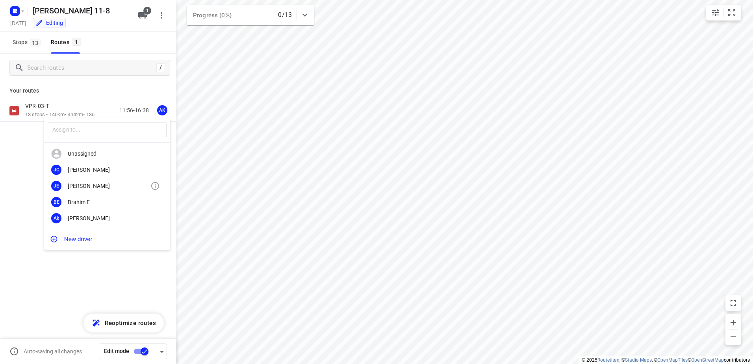
click at [83, 185] on div "[PERSON_NAME]" at bounding box center [109, 186] width 83 height 6
click at [139, 348] on input "checkbox" at bounding box center [144, 351] width 45 height 15
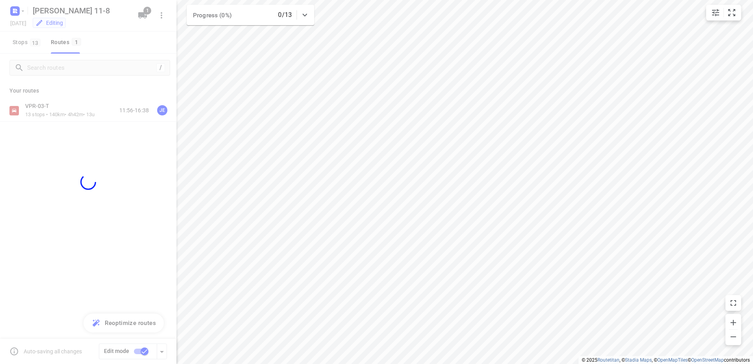
checkbox input "false"
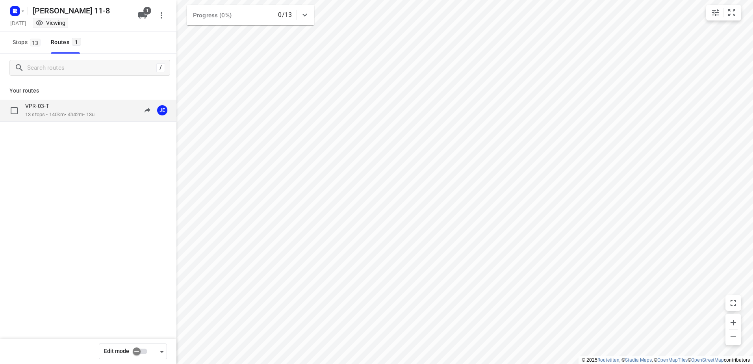
click at [54, 106] on div "VPR-03-T" at bounding box center [59, 106] width 69 height 9
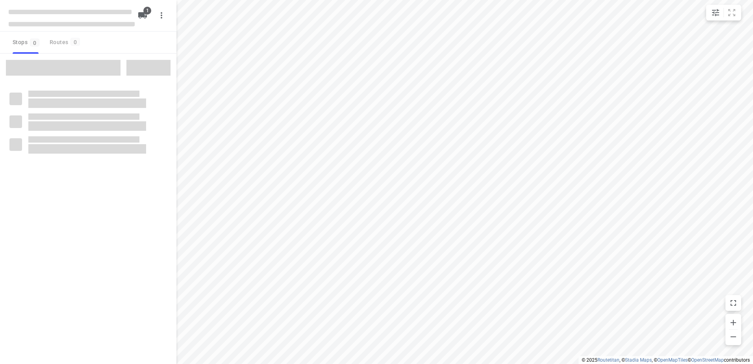
type input "distance"
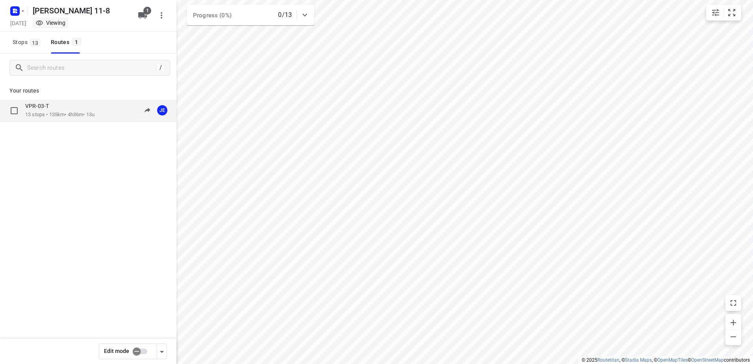
click at [50, 111] on div "VPR-03-T" at bounding box center [59, 106] width 69 height 9
